Goal: Transaction & Acquisition: Purchase product/service

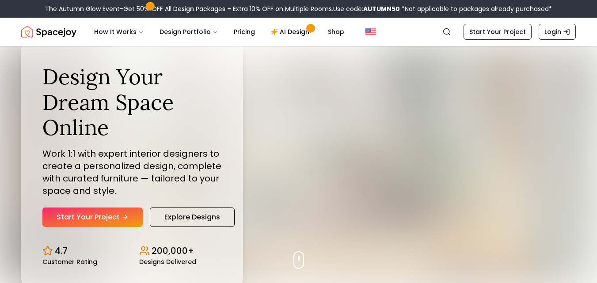
click at [514, 31] on link "Start Your Project" at bounding box center [497, 32] width 68 height 16
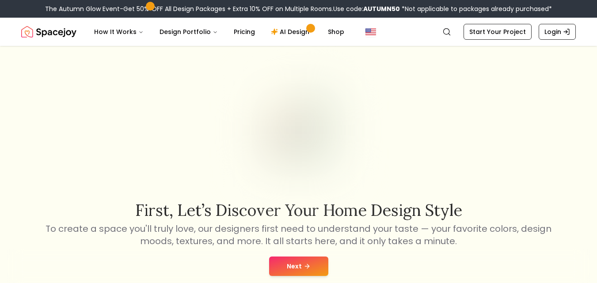
click at [298, 275] on button "Next" at bounding box center [298, 266] width 59 height 19
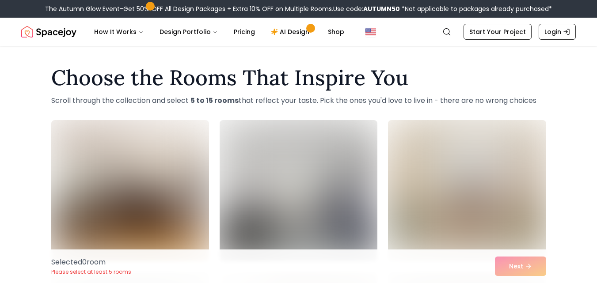
click at [410, 198] on img at bounding box center [467, 190] width 158 height 141
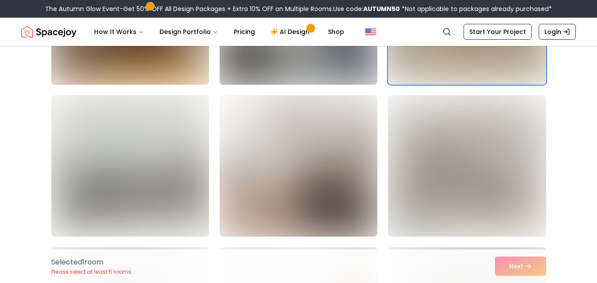
scroll to position [179, 0]
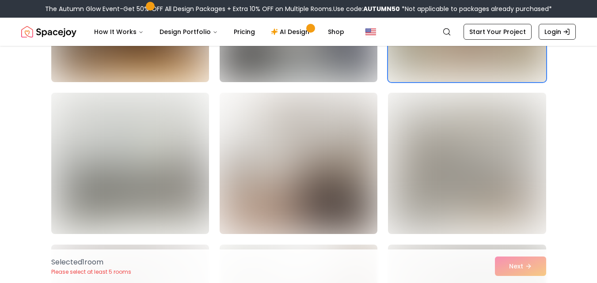
click at [518, 218] on img at bounding box center [467, 163] width 158 height 141
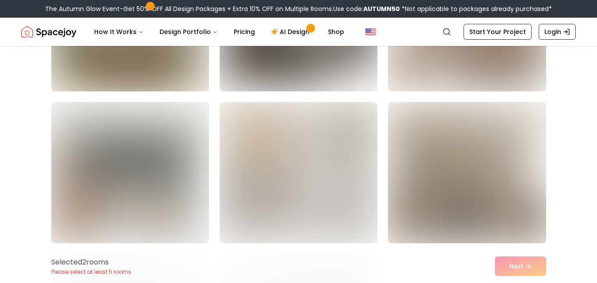
scroll to position [789, 0]
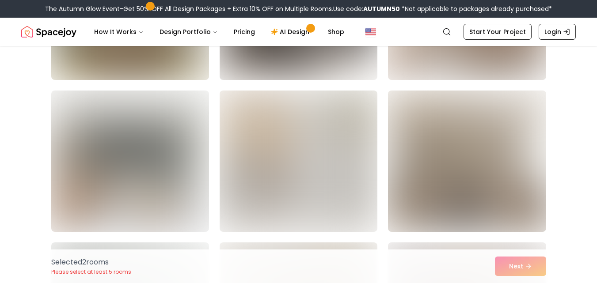
click at [362, 193] on img at bounding box center [299, 161] width 158 height 141
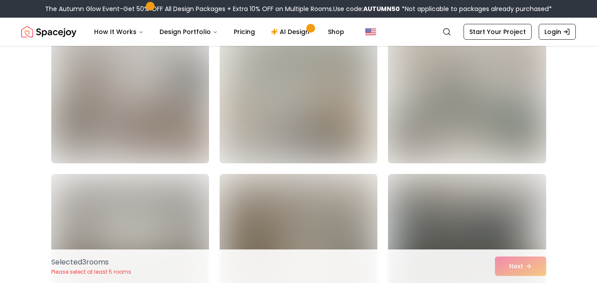
scroll to position [1317, 0]
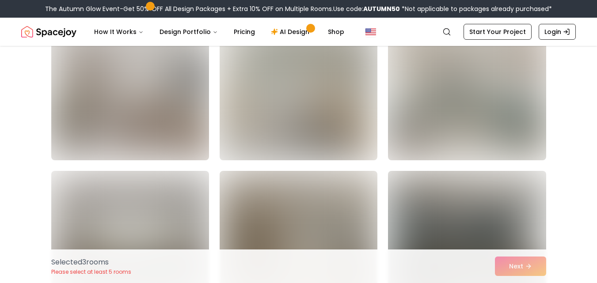
click at [357, 95] on img at bounding box center [299, 89] width 158 height 141
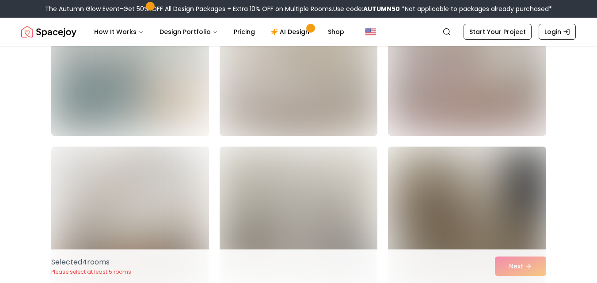
scroll to position [1039, 0]
click at [372, 281] on div "Selected 4 room s Please select at least 5 rooms Next" at bounding box center [298, 267] width 509 height 34
click at [470, 111] on img at bounding box center [467, 63] width 158 height 141
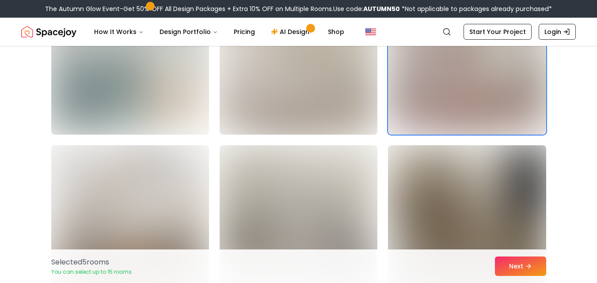
click at [526, 270] on button "Next" at bounding box center [520, 266] width 51 height 19
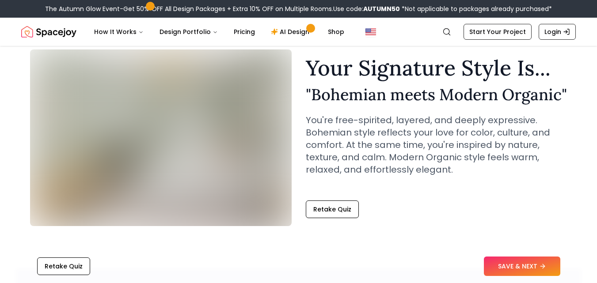
click at [344, 217] on button "Retake Quiz" at bounding box center [332, 210] width 53 height 18
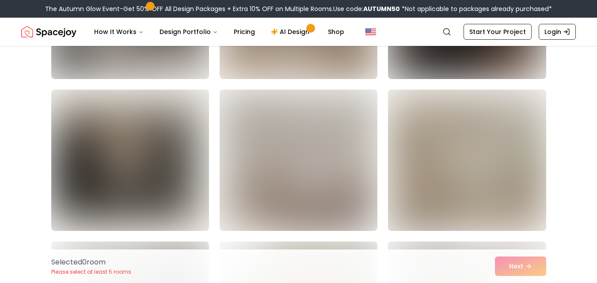
scroll to position [991, 0]
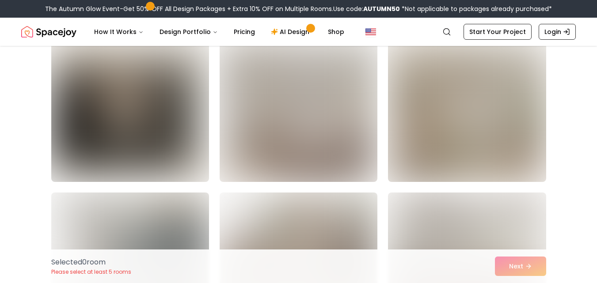
click at [356, 123] on img at bounding box center [299, 111] width 158 height 141
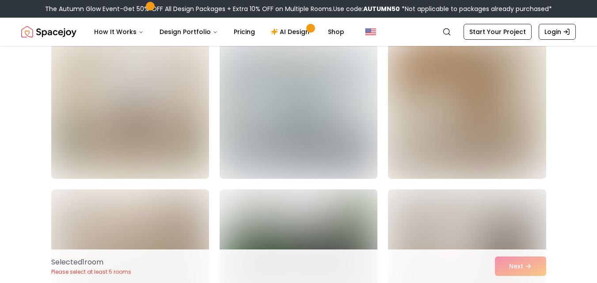
scroll to position [1301, 0]
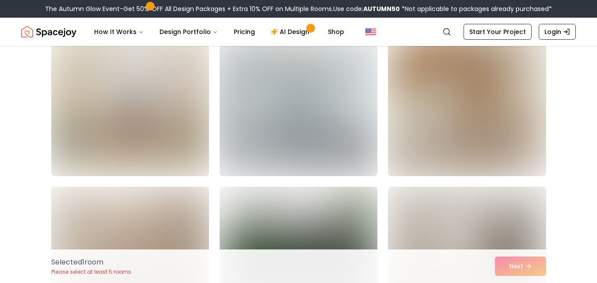
click at [171, 136] on img at bounding box center [130, 105] width 158 height 141
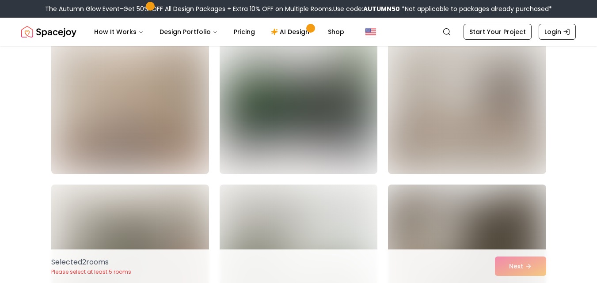
scroll to position [1460, 0]
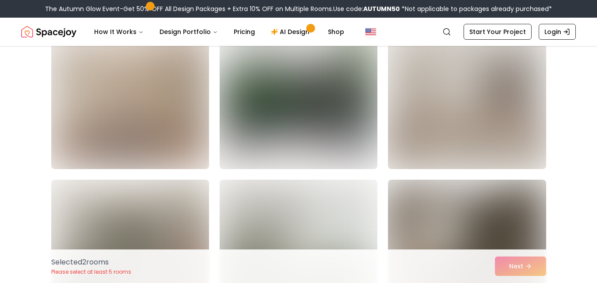
click at [178, 144] on img at bounding box center [130, 98] width 158 height 141
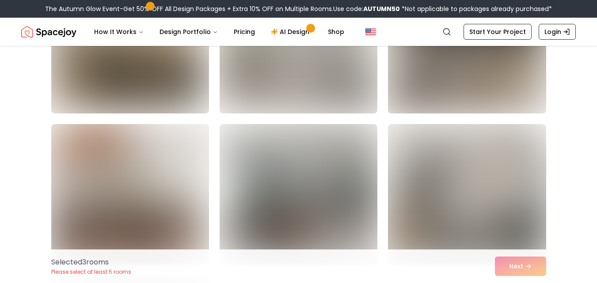
scroll to position [1821, 0]
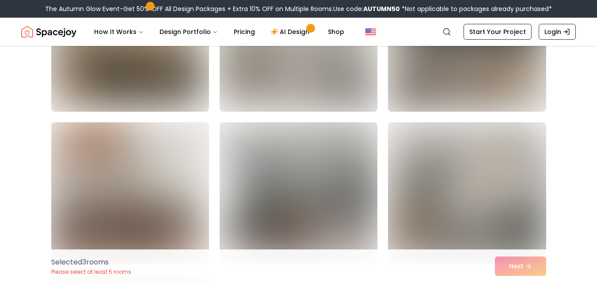
click at [355, 73] on img at bounding box center [299, 40] width 158 height 141
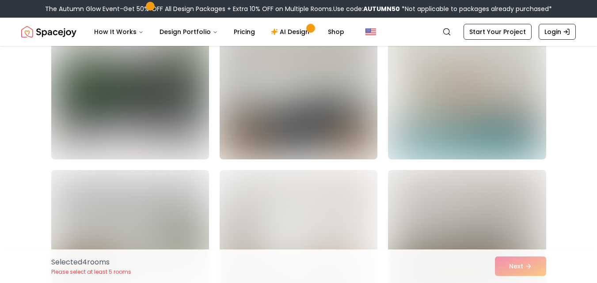
scroll to position [2207, 0]
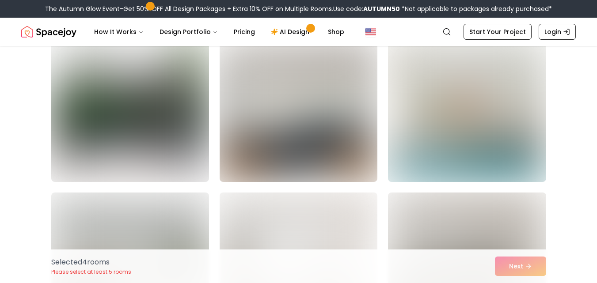
click at [514, 169] on img at bounding box center [467, 111] width 158 height 141
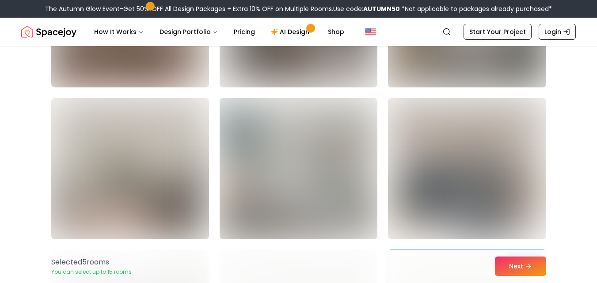
click at [526, 268] on icon at bounding box center [528, 266] width 7 height 7
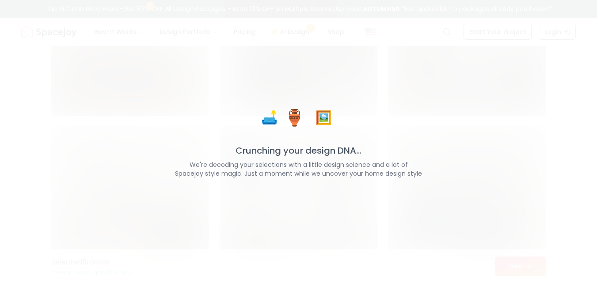
scroll to position [2026, 0]
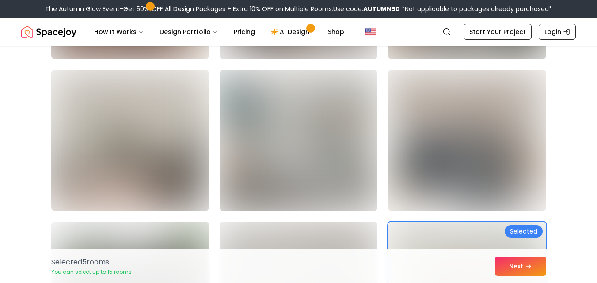
scroll to position [1998, 0]
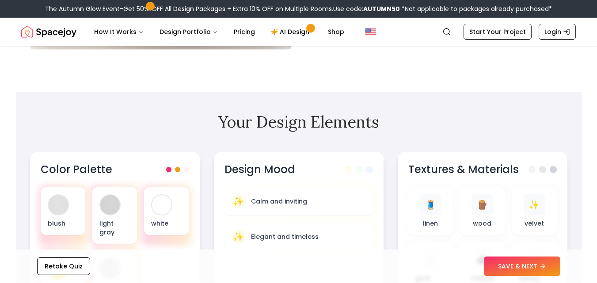
scroll to position [220, 0]
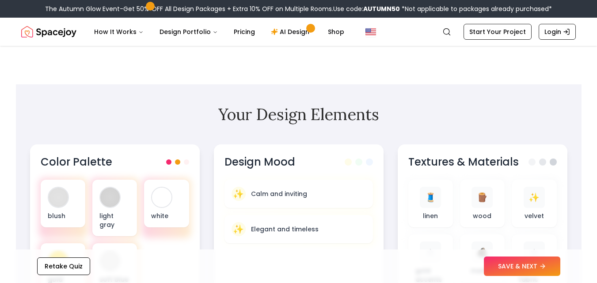
click at [537, 270] on button "SAVE & NEXT" at bounding box center [522, 266] width 76 height 19
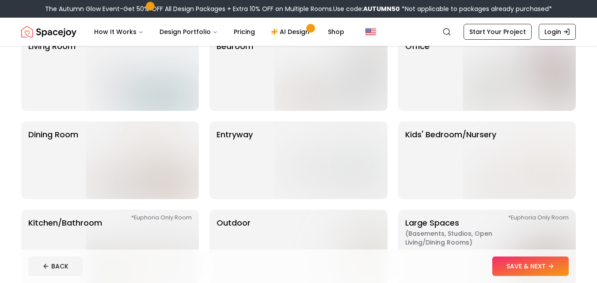
scroll to position [84, 0]
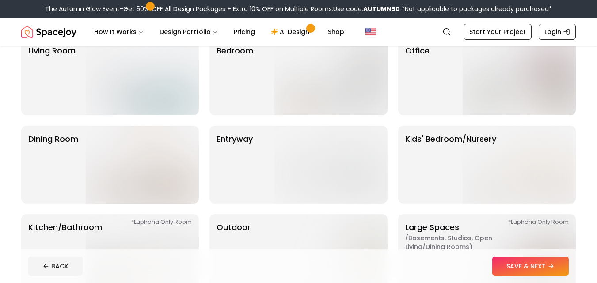
click at [550, 198] on img at bounding box center [519, 165] width 113 height 78
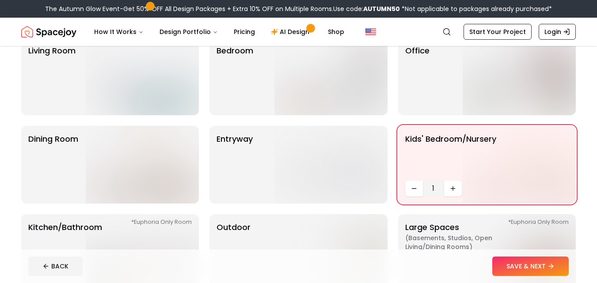
click at [362, 72] on img at bounding box center [330, 77] width 113 height 78
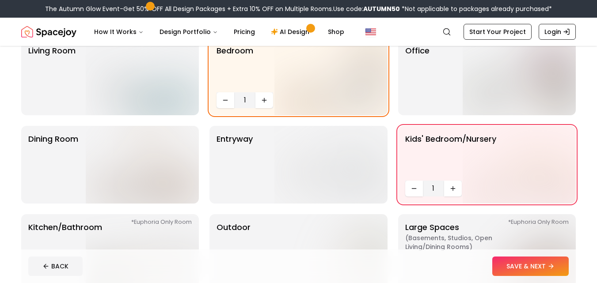
click at [446, 188] on button "Increase quantity" at bounding box center [453, 189] width 18 height 16
click at [447, 193] on button "Increase quantity" at bounding box center [453, 189] width 18 height 16
click at [359, 145] on img at bounding box center [330, 165] width 113 height 78
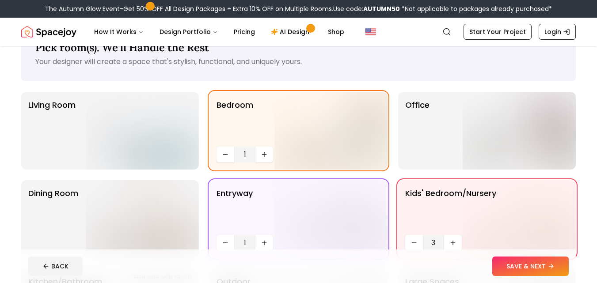
scroll to position [27, 0]
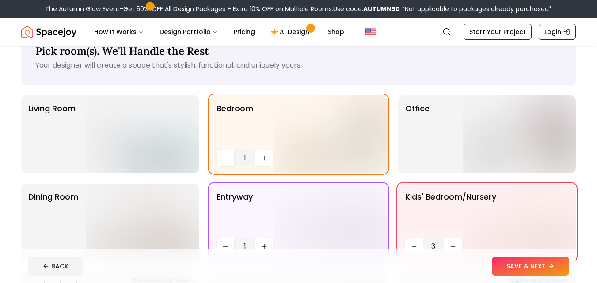
click at [559, 160] on img at bounding box center [519, 134] width 113 height 78
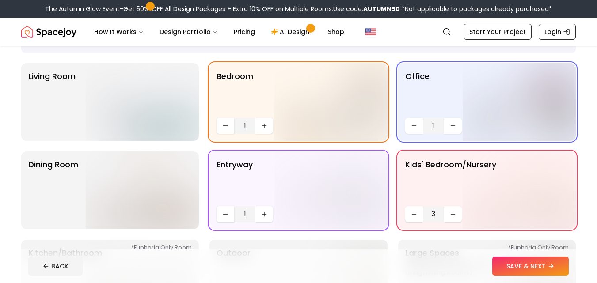
scroll to position [64, 0]
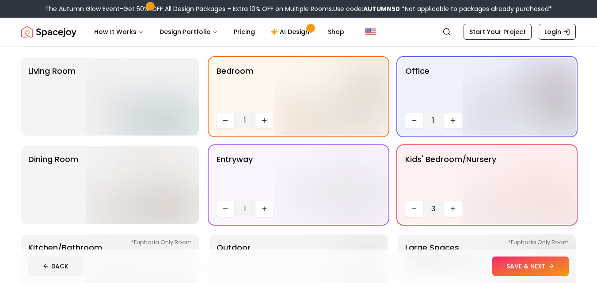
click at [114, 90] on img at bounding box center [142, 97] width 113 height 78
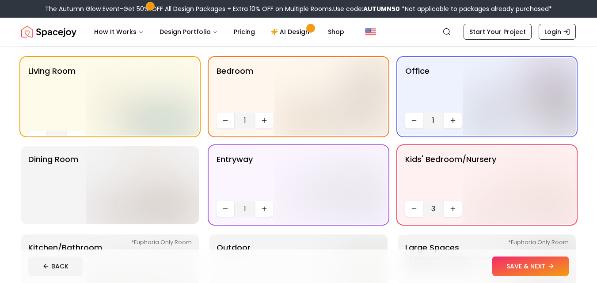
click at [118, 179] on img at bounding box center [142, 185] width 113 height 78
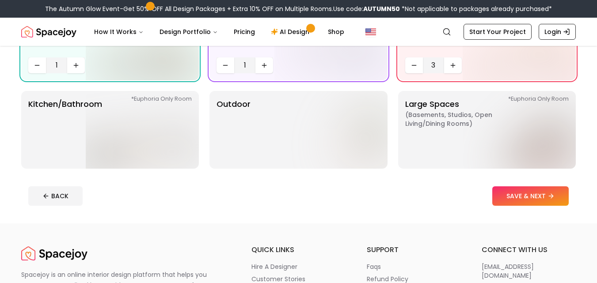
scroll to position [218, 0]
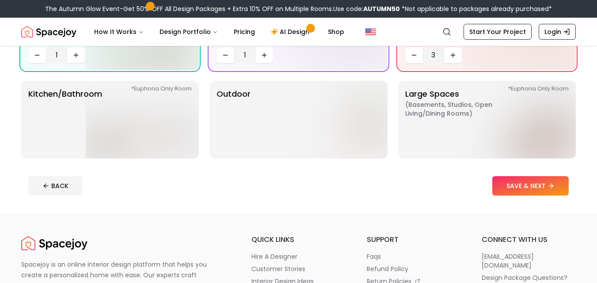
click at [122, 143] on img at bounding box center [142, 120] width 113 height 78
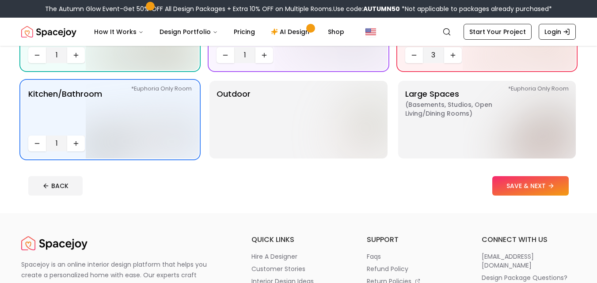
click at [83, 148] on button "Increase quantity" at bounding box center [76, 144] width 18 height 16
click at [82, 143] on button "Increase quantity" at bounding box center [76, 144] width 18 height 16
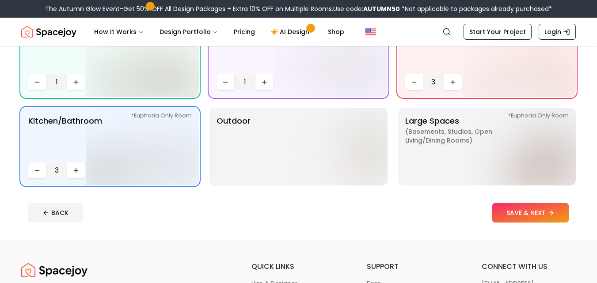
scroll to position [193, 0]
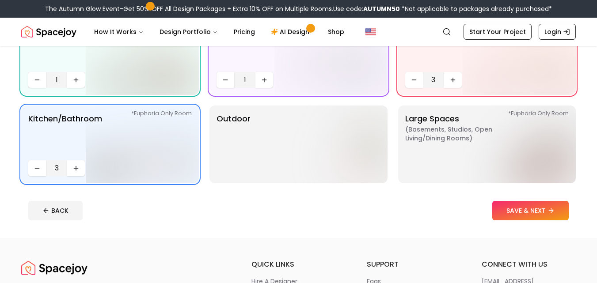
click at [369, 142] on img at bounding box center [330, 145] width 113 height 78
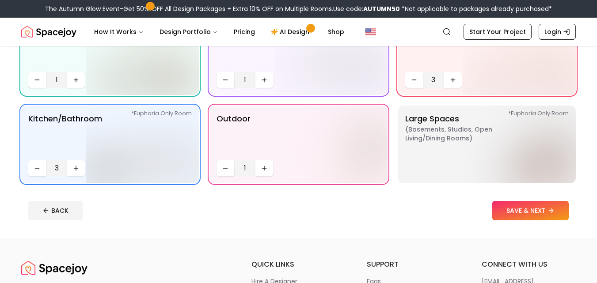
click at [532, 182] on img at bounding box center [519, 145] width 113 height 78
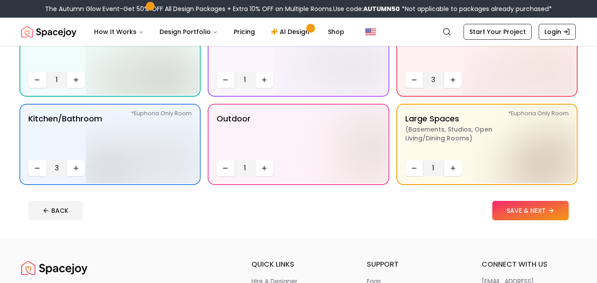
click at [451, 172] on button "Increase quantity" at bounding box center [453, 168] width 18 height 16
click at [535, 209] on button "SAVE & NEXT" at bounding box center [530, 210] width 76 height 19
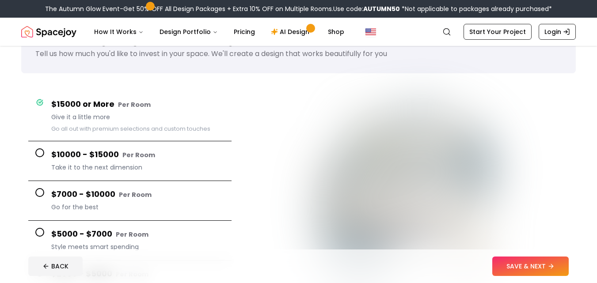
scroll to position [44, 0]
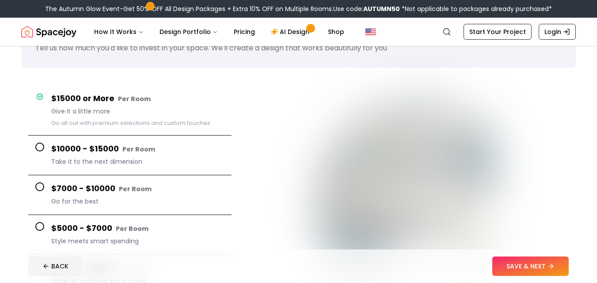
click at [568, 272] on button "SAVE & NEXT" at bounding box center [530, 266] width 76 height 19
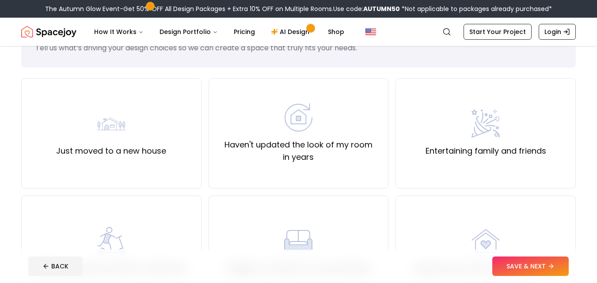
click at [552, 264] on icon at bounding box center [550, 266] width 7 height 7
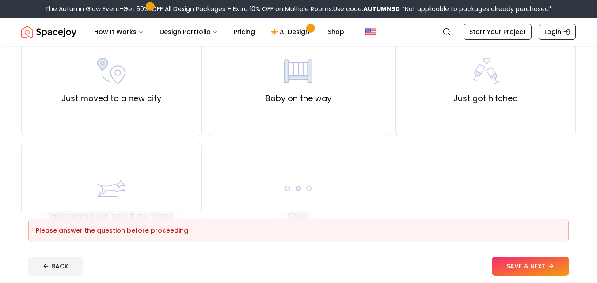
scroll to position [336, 0]
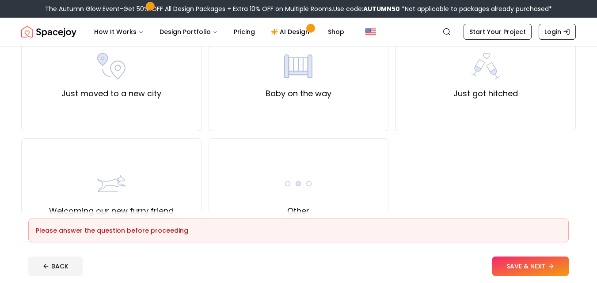
click at [356, 172] on div "Other" at bounding box center [299, 193] width 180 height 110
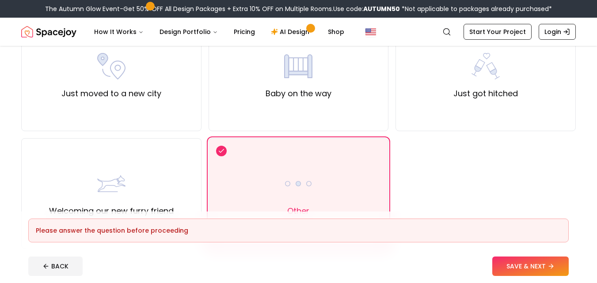
click at [533, 270] on button "SAVE & NEXT" at bounding box center [530, 266] width 76 height 19
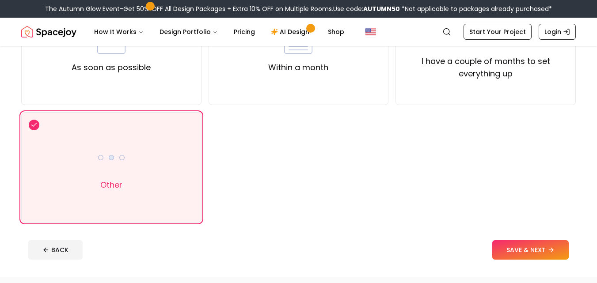
scroll to position [118, 0]
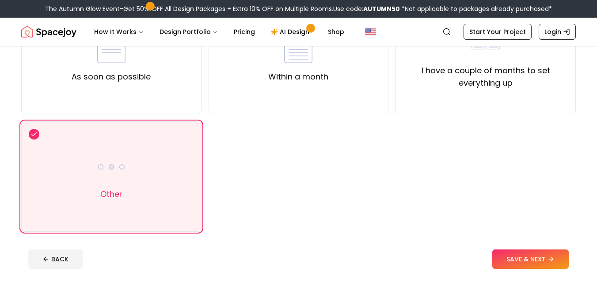
click at [533, 261] on button "SAVE & NEXT" at bounding box center [530, 259] width 76 height 19
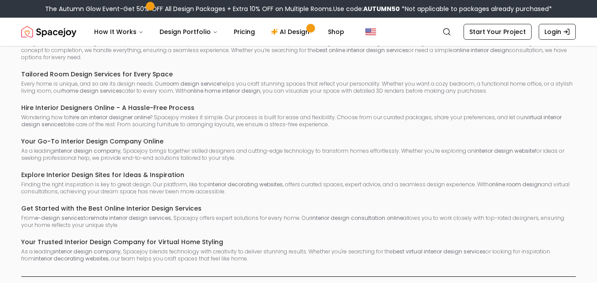
click at [498, 215] on div "Online Interior Design Services – Simplified & Accessible Creating a home you l…" at bounding box center [298, 129] width 554 height 267
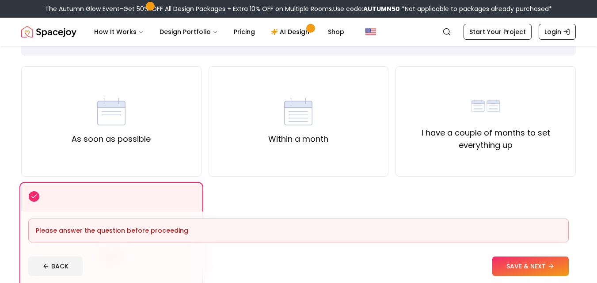
scroll to position [54, 0]
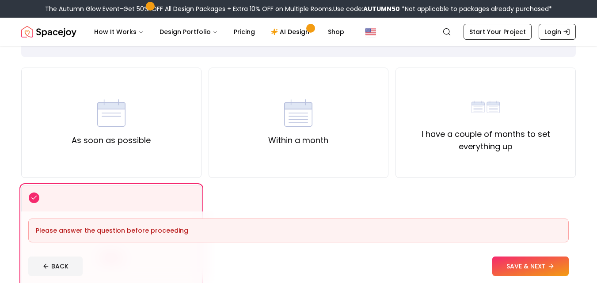
click at [372, 141] on div "Within a month" at bounding box center [299, 123] width 180 height 110
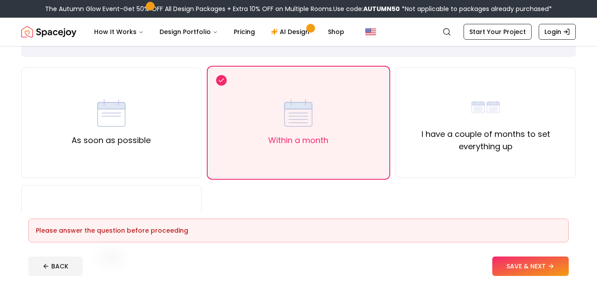
click at [519, 273] on button "SAVE & NEXT" at bounding box center [530, 266] width 76 height 19
click at [521, 264] on div "BACK SAVE & NEXT" at bounding box center [298, 266] width 540 height 19
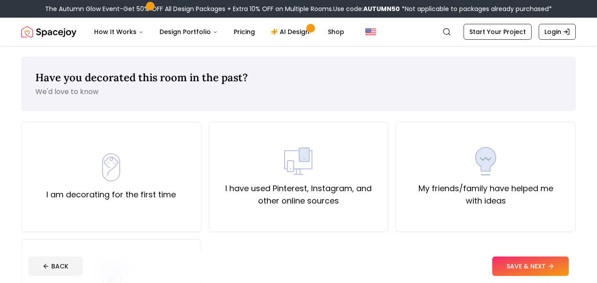
click at [368, 200] on label "I have used Pinterest, Instagram, and other online sources" at bounding box center [298, 194] width 165 height 25
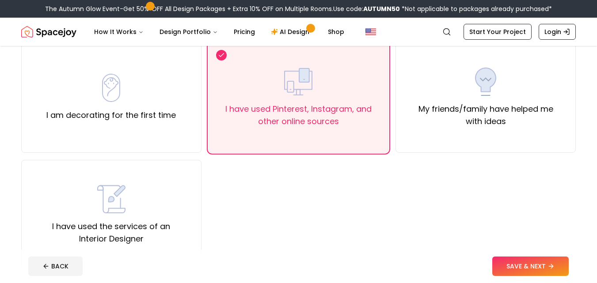
scroll to position [77, 0]
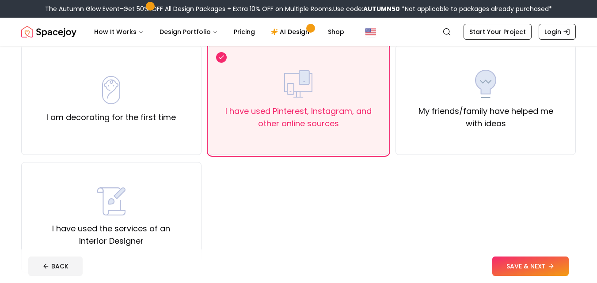
click at [550, 272] on button "SAVE & NEXT" at bounding box center [530, 266] width 76 height 19
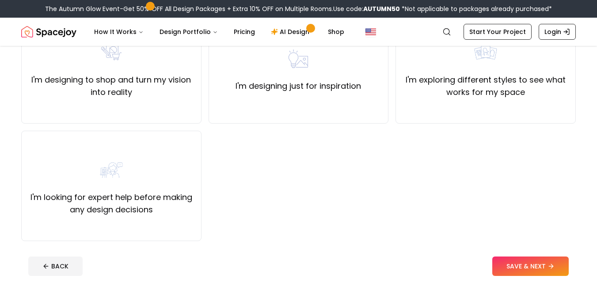
scroll to position [125, 0]
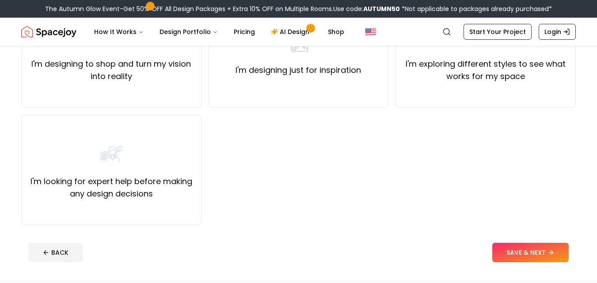
click at [135, 184] on label "I'm looking for expert help before making any design decisions" at bounding box center [111, 187] width 165 height 25
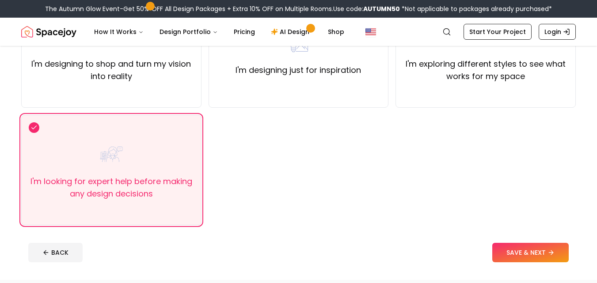
click at [529, 252] on button "SAVE & NEXT" at bounding box center [530, 252] width 76 height 19
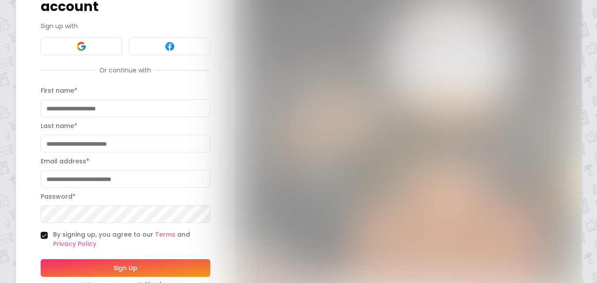
scroll to position [106, 0]
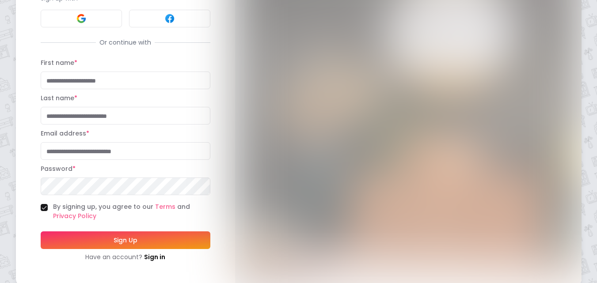
click at [105, 72] on input "First name *" at bounding box center [126, 81] width 170 height 18
type input "******"
click at [156, 107] on input "Last name *" at bounding box center [126, 116] width 170 height 18
click at [159, 107] on input "Last name *" at bounding box center [126, 116] width 170 height 18
type input "******"
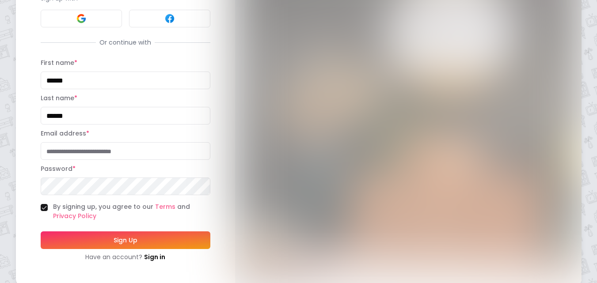
click at [124, 144] on input "Email address *" at bounding box center [126, 151] width 170 height 18
type input "**********"
click at [41, 231] on button "Sign Up" at bounding box center [126, 240] width 170 height 18
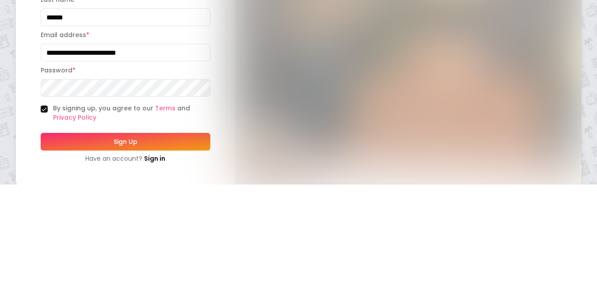
click at [41, 231] on button "Sign Up" at bounding box center [126, 240] width 170 height 18
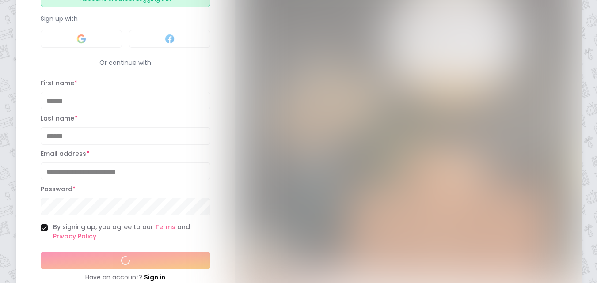
scroll to position [126, 0]
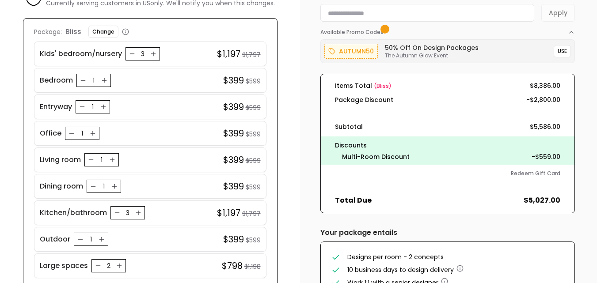
scroll to position [52, 0]
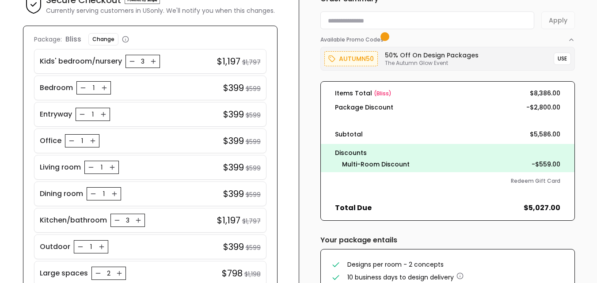
click at [153, 61] on icon "Increase quantity for Kids' bedroom/nursery" at bounding box center [153, 61] width 0 height 4
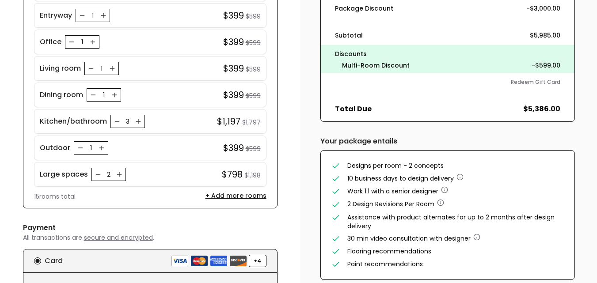
scroll to position [151, 0]
click at [68, 39] on icon "Decrease quantity for Office" at bounding box center [71, 42] width 7 height 7
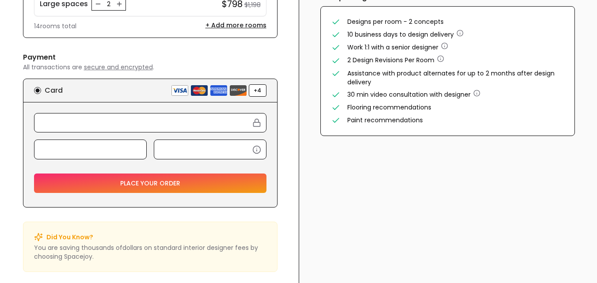
scroll to position [296, 0]
